Goal: Task Accomplishment & Management: Complete application form

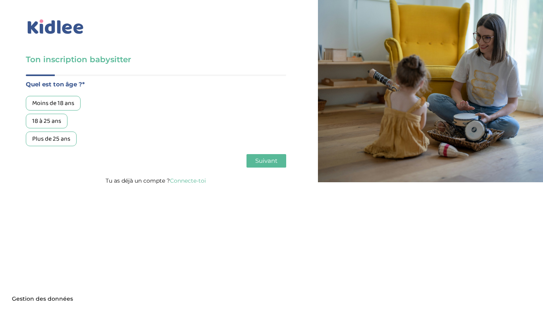
click at [56, 126] on div "18 à 25 ans" at bounding box center [47, 121] width 42 height 15
click at [264, 155] on button "Suivant" at bounding box center [266, 160] width 40 height 13
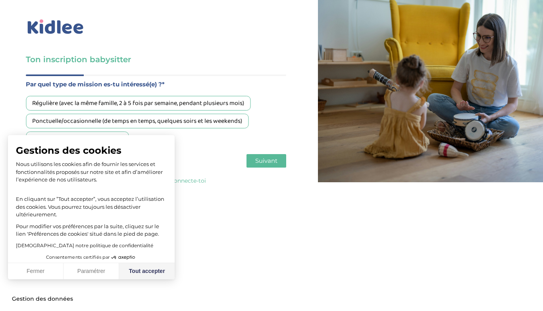
click at [140, 269] on button "Tout accepter" at bounding box center [147, 271] width 56 height 17
checkbox input "true"
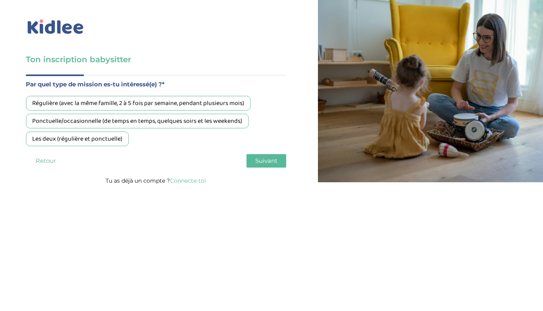
click at [90, 138] on div "Les deux (régulière et ponctuelle)" at bounding box center [77, 139] width 103 height 15
click at [268, 164] on span "Suivant" at bounding box center [266, 161] width 22 height 8
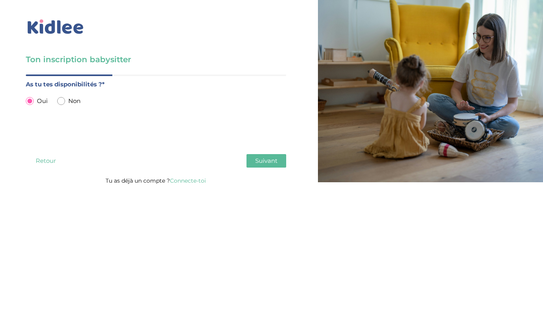
click at [267, 160] on span "Suivant" at bounding box center [266, 161] width 22 height 8
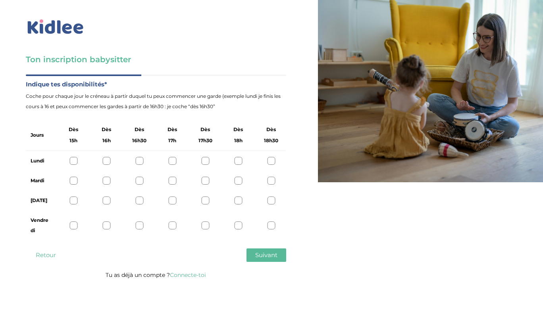
click at [72, 160] on div at bounding box center [73, 161] width 8 height 8
click at [71, 184] on div at bounding box center [73, 181] width 8 height 8
click at [140, 180] on div at bounding box center [139, 181] width 8 height 8
click at [274, 182] on div at bounding box center [271, 181] width 8 height 8
click at [77, 201] on div at bounding box center [73, 201] width 8 height 8
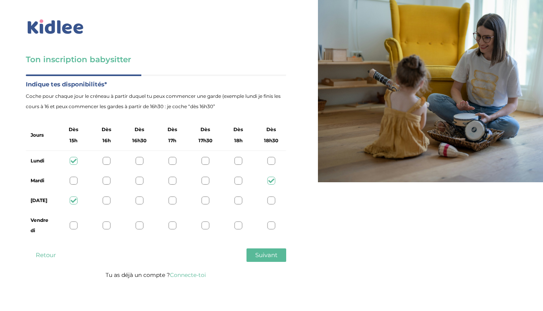
click at [73, 225] on div at bounding box center [73, 226] width 8 height 8
click at [73, 225] on icon at bounding box center [74, 226] width 6 height 6
click at [142, 224] on div at bounding box center [139, 226] width 8 height 8
click at [256, 253] on span "Suivant" at bounding box center [266, 255] width 22 height 8
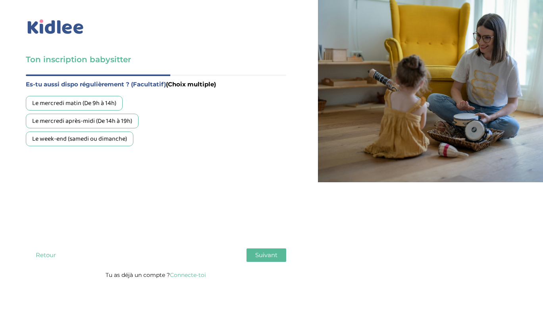
click at [84, 104] on div "Le mercredi matin (De 9h à 14h)" at bounding box center [74, 103] width 97 height 15
click at [86, 117] on div "Le mercredi après-midi (De 14h à 19h)" at bounding box center [82, 121] width 113 height 15
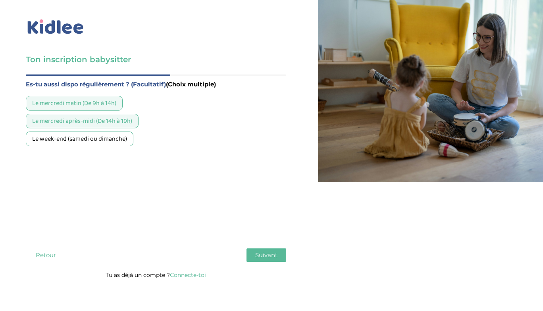
click at [92, 139] on div "Le week-end (samedi ou dimanche)" at bounding box center [79, 139] width 107 height 15
click at [257, 251] on button "Suivant" at bounding box center [266, 255] width 40 height 13
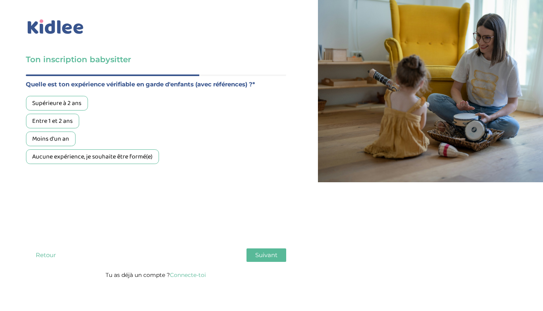
click at [89, 159] on div "Aucune expérience, je souhaite être formé(e)" at bounding box center [92, 157] width 133 height 15
click at [256, 87] on label "Quelle est ton expérience vérifiable en garde d'enfants (avec références) ?*" at bounding box center [156, 84] width 260 height 10
click at [271, 252] on span "Suivant" at bounding box center [266, 255] width 22 height 8
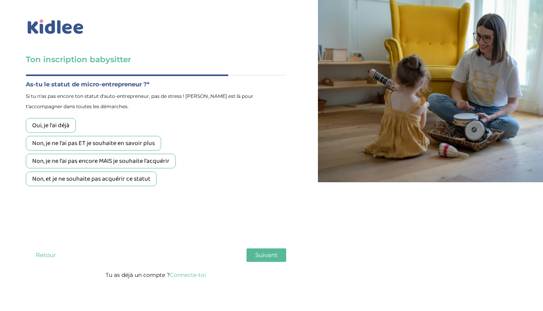
click at [133, 176] on div "Non, et je ne souhaite pas acquérir ce statut" at bounding box center [91, 179] width 131 height 15
click at [263, 253] on span "Suivant" at bounding box center [266, 255] width 22 height 8
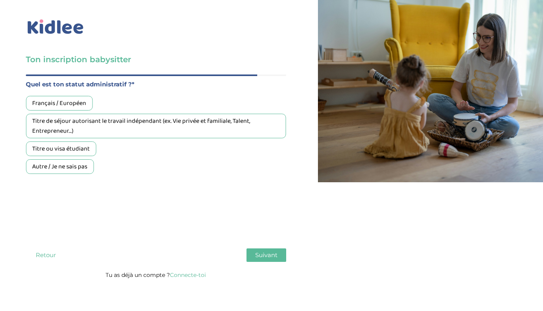
click at [71, 114] on div "Titre de séjour autorisant le travail indépendant (ex. Vie privée et familiale,…" at bounding box center [156, 126] width 260 height 25
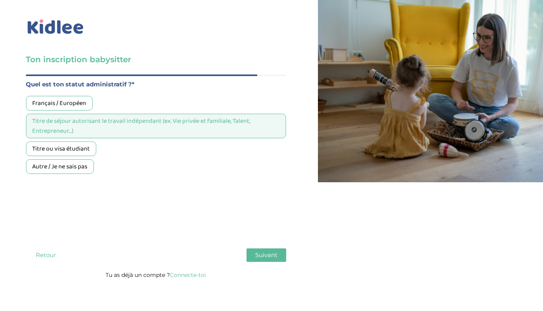
click at [70, 103] on div "Français / Européen" at bounding box center [59, 103] width 67 height 15
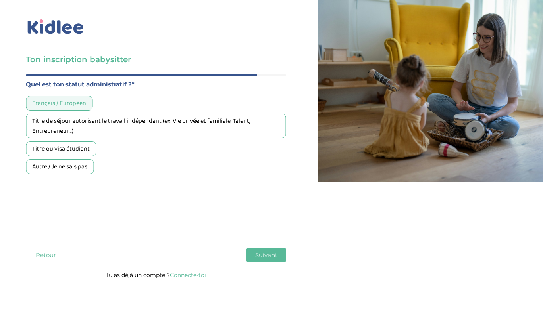
click at [271, 250] on button "Suivant" at bounding box center [266, 255] width 40 height 13
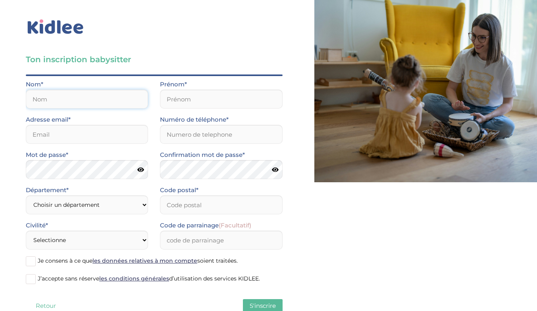
click at [129, 102] on input "text" at bounding box center [87, 99] width 122 height 19
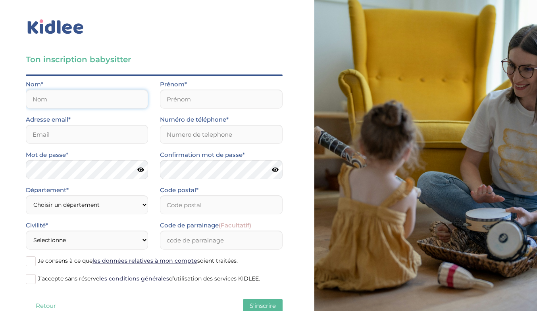
scroll to position [24, 0]
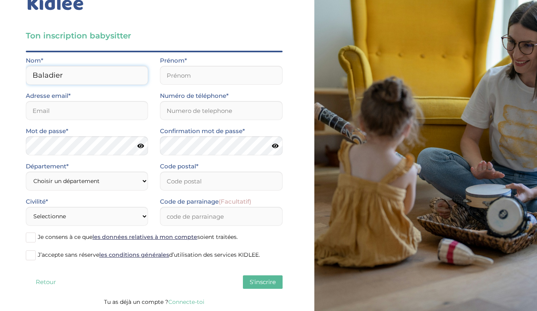
type input "Baladier"
click at [194, 86] on div "Prénom*" at bounding box center [221, 73] width 134 height 35
click at [160, 63] on label "Prénom*" at bounding box center [173, 61] width 27 height 10
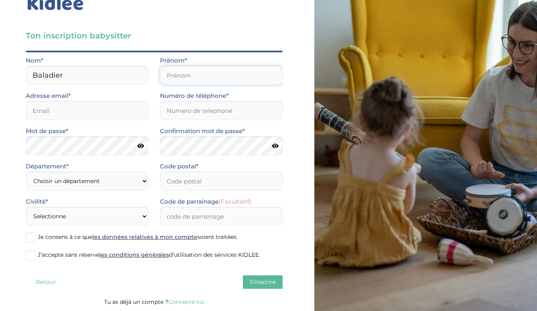
click at [169, 67] on input "text" at bounding box center [221, 75] width 122 height 19
type input "Noah"
click at [82, 104] on input "email" at bounding box center [87, 110] width 122 height 19
type input "noahbaladier@gmail.com"
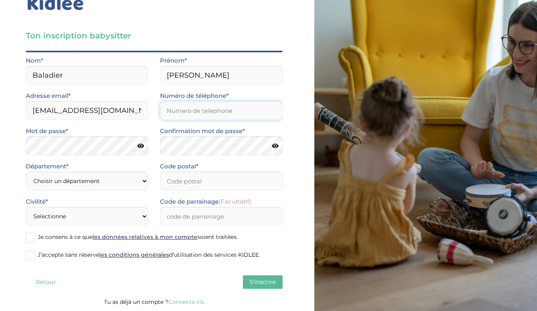
click at [210, 115] on input "Numéro de téléphone*" at bounding box center [221, 110] width 122 height 19
type input "0767162662"
type input "86000"
click at [110, 182] on select "Choisir un département Paris (75) Hauts-de-Seine (92) Yvelines (78) Val-de-Marn…" at bounding box center [87, 181] width 122 height 19
click at [49, 172] on select "Choisir un département Paris (75) Hauts-de-Seine (92) Yvelines (78) Val-de-Marn…" at bounding box center [87, 181] width 122 height 19
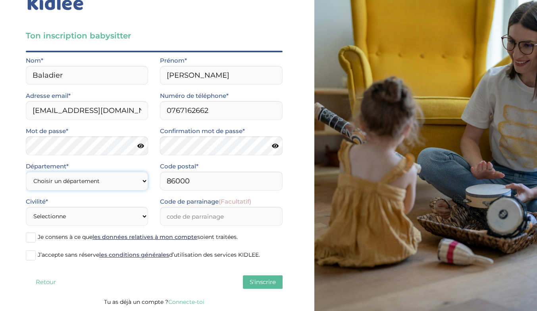
click at [46, 179] on select "Choisir un département Paris (75) Hauts-de-Seine (92) Yvelines (78) Val-de-Marn…" at bounding box center [87, 181] width 122 height 19
select select "0"
click at [26, 172] on select "Choisir un département Paris (75) Hauts-de-Seine (92) Yvelines (78) Val-de-Marn…" at bounding box center [87, 181] width 122 height 19
click at [79, 179] on select "Choisir un département Paris (75) Hauts-de-Seine (92) Yvelines (78) Val-de-Marn…" at bounding box center [87, 181] width 122 height 19
click at [21, 190] on div "Ton inscription babysitter Merci de vérifier que tous les champs sont remplis a…" at bounding box center [154, 143] width 320 height 335
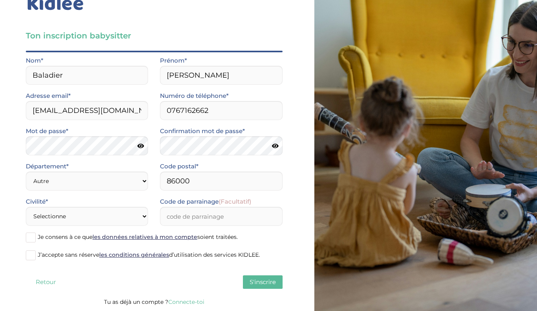
click at [61, 205] on div "Civilité* Selectionne Mr Mme" at bounding box center [87, 211] width 122 height 29
click at [67, 207] on div "Civilité* Selectionne Mr Mme" at bounding box center [87, 211] width 122 height 29
click at [74, 210] on select "Selectionne Mr Mme" at bounding box center [87, 216] width 122 height 19
select select "0"
click at [26, 207] on select "Selectionne Mr Mme" at bounding box center [87, 216] width 122 height 19
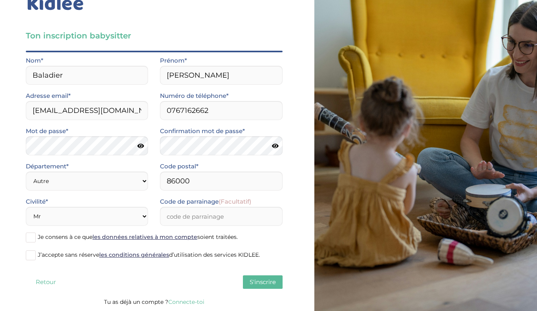
click at [36, 242] on label "Je consens à ce que les données relatives à mon compte soient traitées." at bounding box center [154, 238] width 257 height 12
click at [0, 0] on input "Je consens à ce que les données relatives à mon compte soient traitées." at bounding box center [0, 0] width 0 height 0
click at [37, 250] on label "J’accepte sans réserve les conditions générales d’utilisation des services KIDL…" at bounding box center [154, 256] width 257 height 12
click at [0, 0] on input "J’accepte sans réserve les conditions générales d’utilisation des services KIDL…" at bounding box center [0, 0] width 0 height 0
click at [263, 286] on span "S'inscrire" at bounding box center [263, 282] width 26 height 8
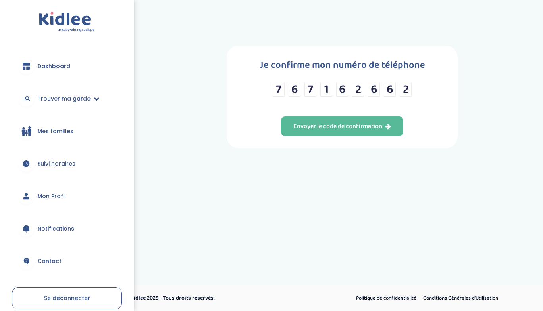
click at [224, 111] on div "Je confirme mon numéro de téléphone [PHONE_NUMBER] 2 Envoyer le code de confirm…" at bounding box center [342, 97] width 385 height 103
click at [324, 97] on div "7 6 7 1 6 2 6 6 2" at bounding box center [342, 95] width 139 height 24
click at [396, 92] on div "7 6 7 1 6 2 6 6 2" at bounding box center [342, 90] width 139 height 14
click at [357, 125] on div "Envoyer le code de confirmation" at bounding box center [342, 126] width 98 height 9
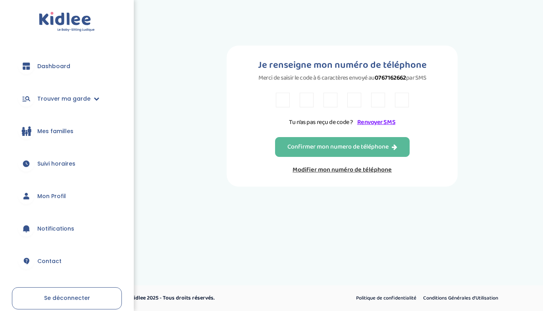
click at [288, 99] on input "text" at bounding box center [283, 100] width 14 height 15
type input "A"
type input "B"
type input "F"
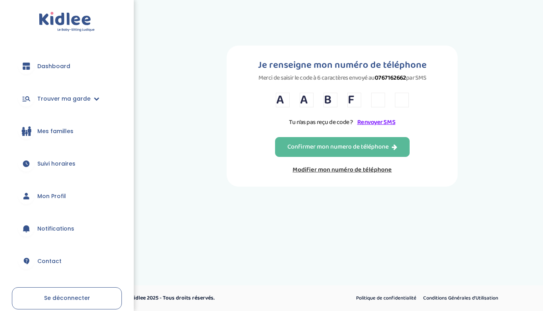
type input "J"
type input "7"
click at [339, 138] on button "Confirmer mon numero de téléphone" at bounding box center [342, 147] width 134 height 20
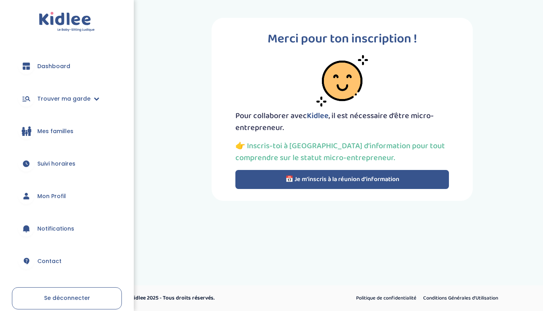
click at [320, 177] on button "📅 Je m’inscris à la réunion d’information" at bounding box center [341, 179] width 213 height 19
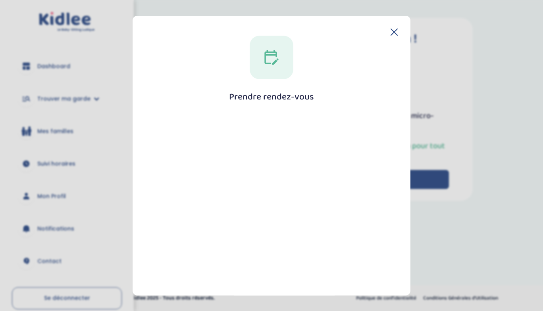
scroll to position [123, 0]
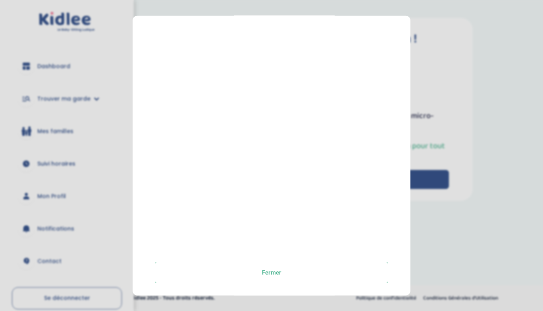
click at [320, 177] on div at bounding box center [271, 121] width 233 height 258
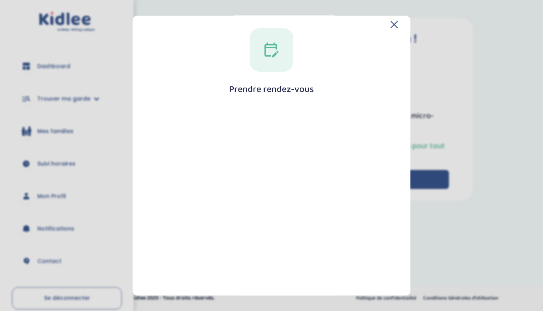
scroll to position [0, 0]
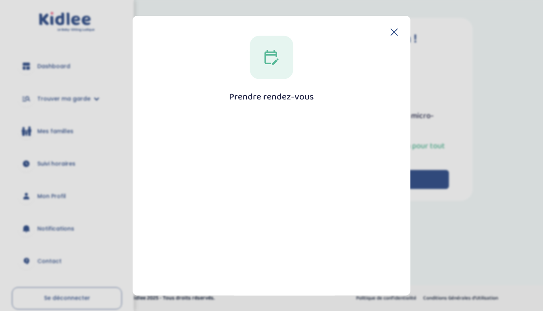
click at [244, 118] on div at bounding box center [271, 244] width 233 height 258
click at [390, 29] on icon at bounding box center [393, 31] width 7 height 7
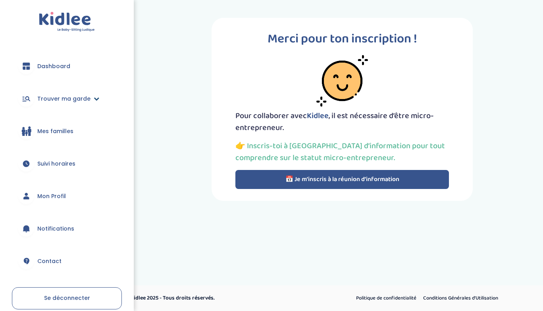
click at [61, 95] on span "Trouver ma garde" at bounding box center [63, 99] width 53 height 8
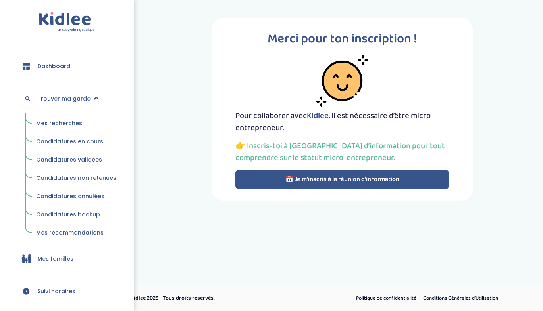
click at [61, 127] on span "Mes recherches" at bounding box center [59, 123] width 46 height 8
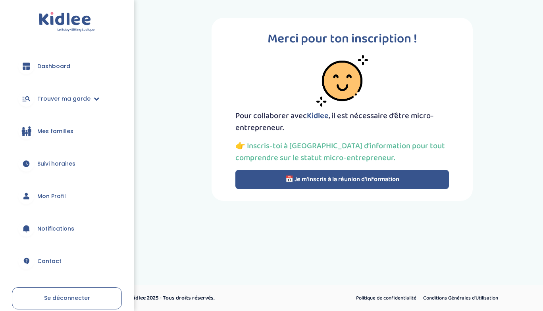
click at [226, 174] on div "Merci pour ton inscription ! Pour collaborer avec [PERSON_NAME] , il est nécess…" at bounding box center [341, 109] width 261 height 183
click at [307, 186] on button "📅 Je m’inscris à la réunion d’information" at bounding box center [341, 179] width 213 height 19
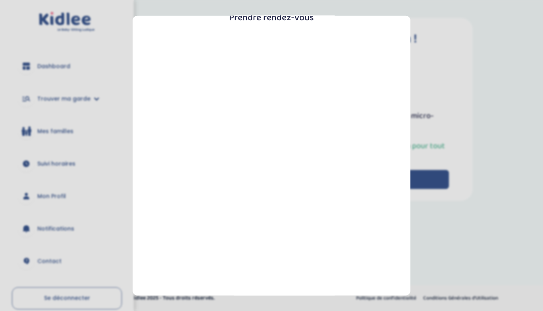
scroll to position [123, 0]
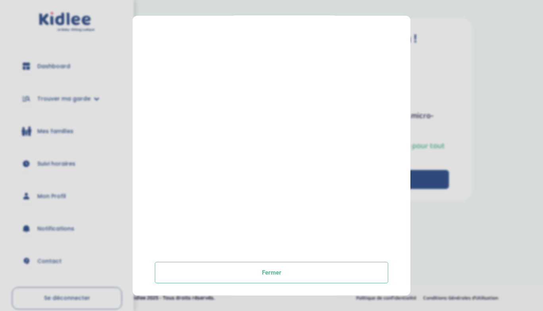
click at [275, 270] on button "Fermer" at bounding box center [271, 272] width 233 height 21
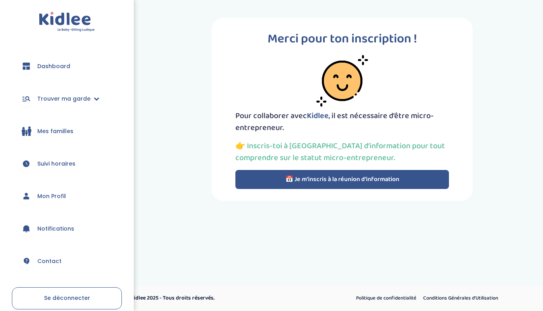
click at [316, 149] on p "👉 Inscris-toi à [GEOGRAPHIC_DATA] d’information pour tout comprendre sur le sta…" at bounding box center [341, 152] width 213 height 24
click at [341, 176] on button "📅 Je m’inscris à la réunion d’information" at bounding box center [341, 179] width 213 height 19
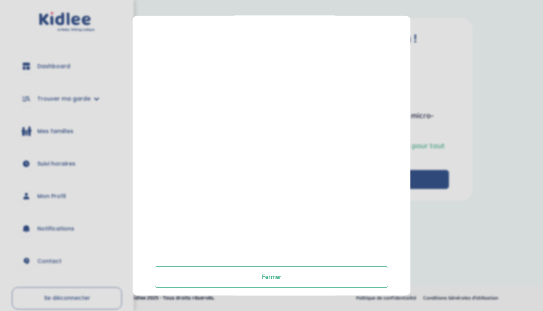
scroll to position [119, 0]
click at [260, 122] on div at bounding box center [271, 125] width 233 height 258
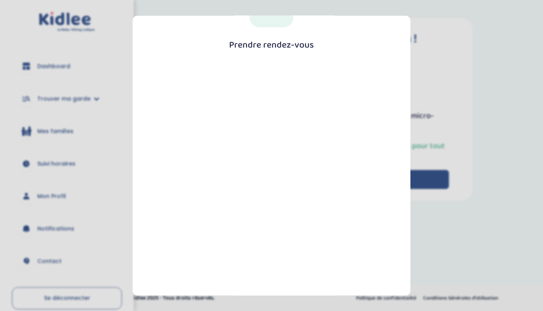
scroll to position [0, 0]
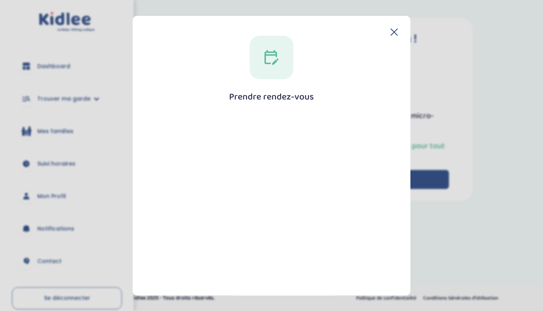
click at [260, 122] on div at bounding box center [271, 244] width 233 height 258
click at [261, 65] on div at bounding box center [272, 57] width 44 height 44
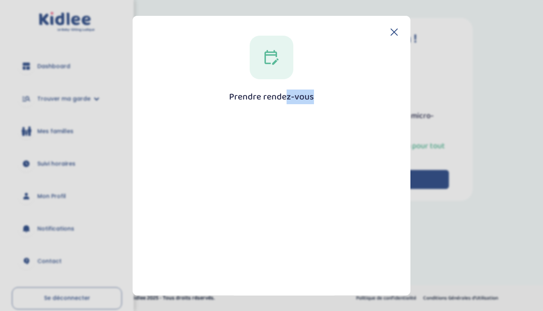
click at [276, 102] on h1 "Prendre rendez-vous" at bounding box center [271, 97] width 85 height 10
click at [270, 100] on h1 "Prendre rendez-vous" at bounding box center [271, 97] width 85 height 10
click at [202, 177] on div at bounding box center [271, 244] width 233 height 258
